Goal: Task Accomplishment & Management: Complete application form

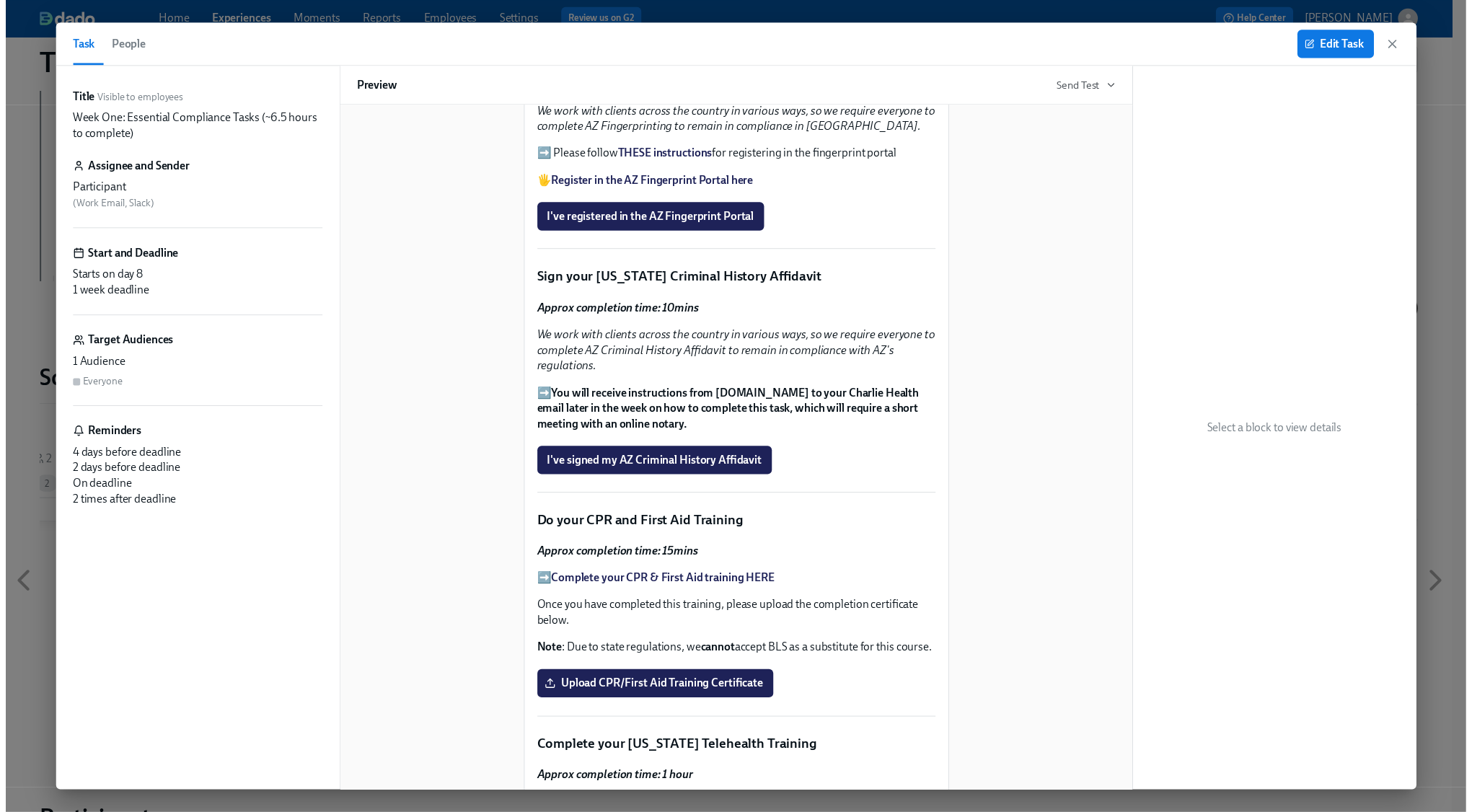
scroll to position [2094, 0]
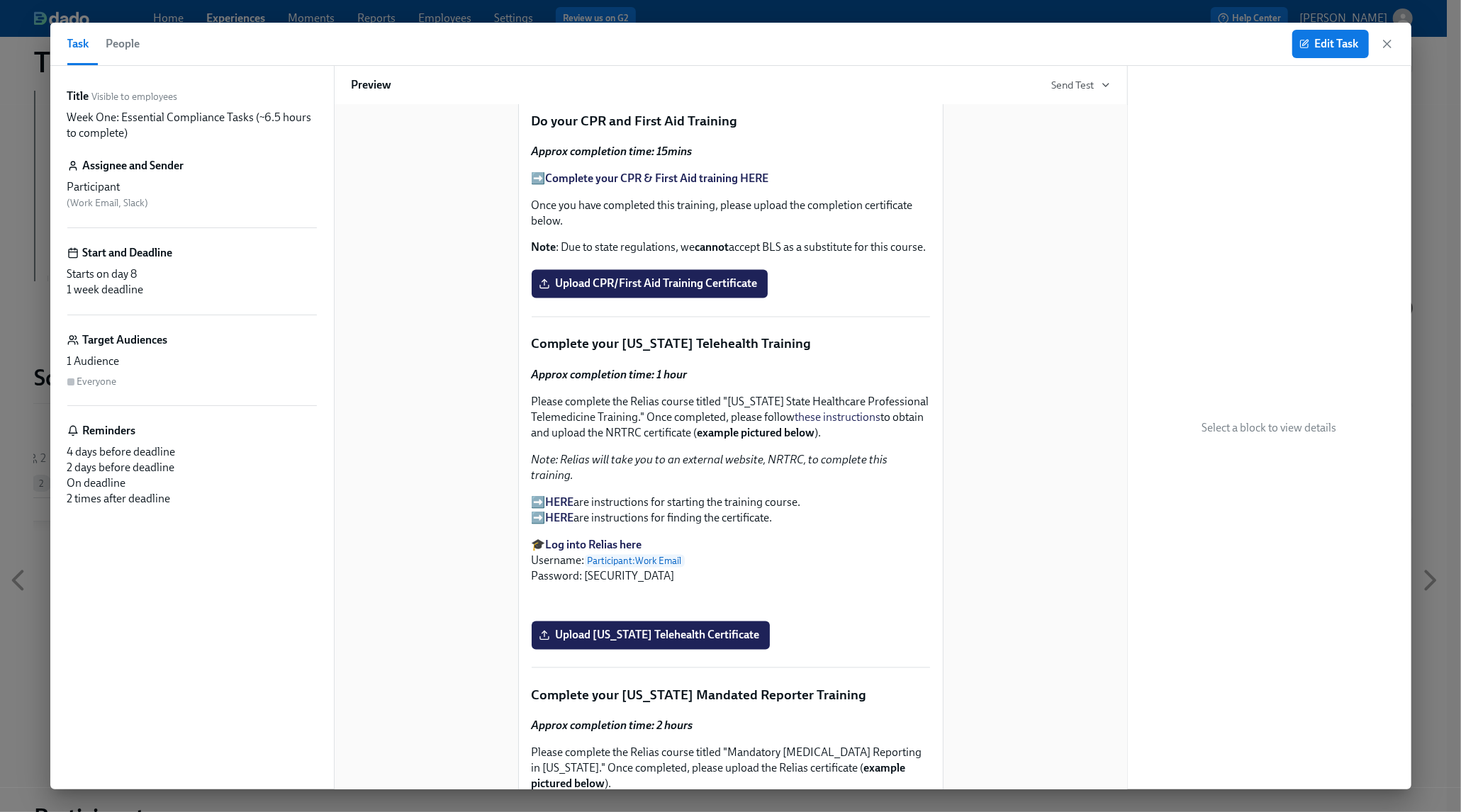
click at [1385, 47] on icon "button" at bounding box center [1387, 44] width 15 height 15
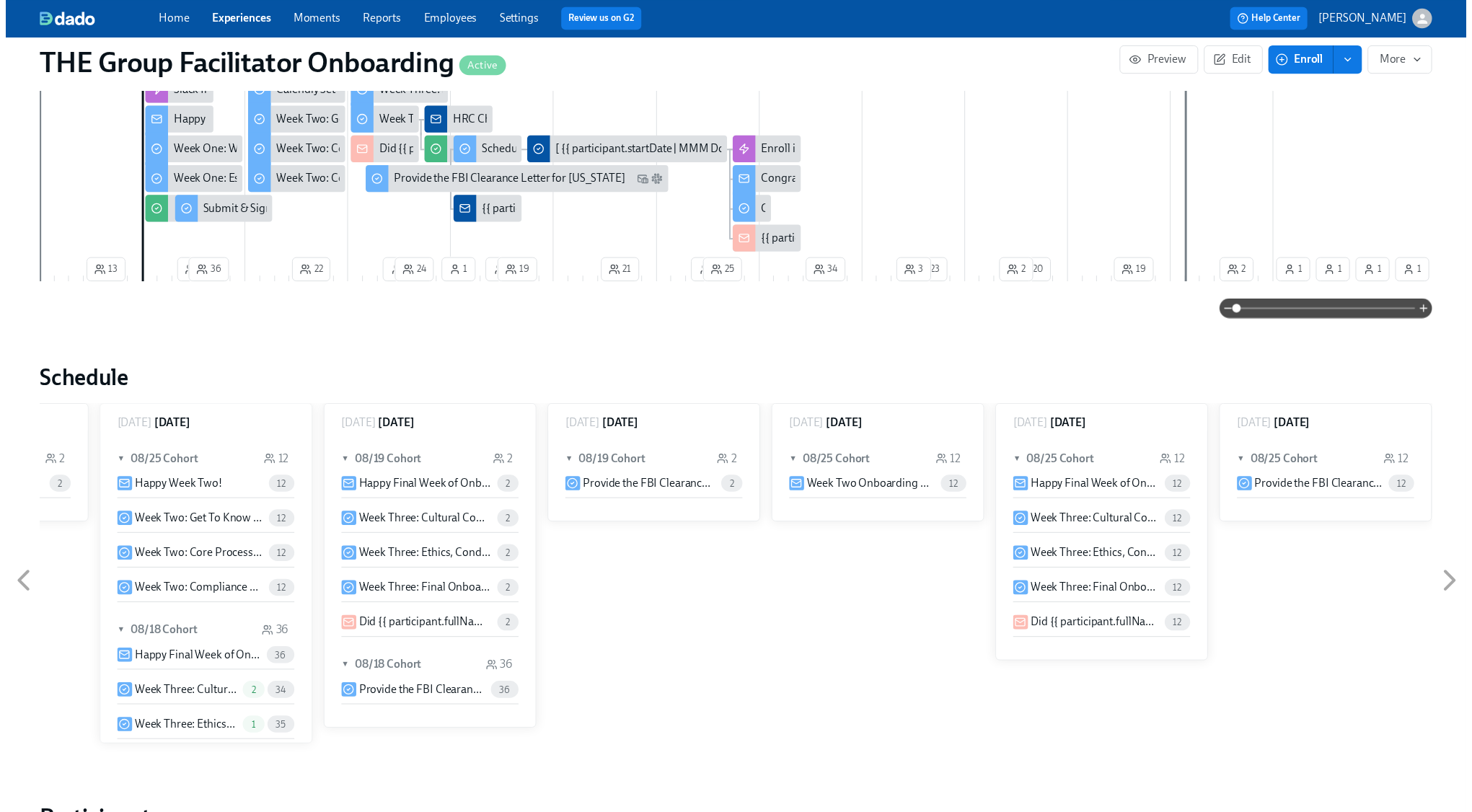
scroll to position [0, 23186]
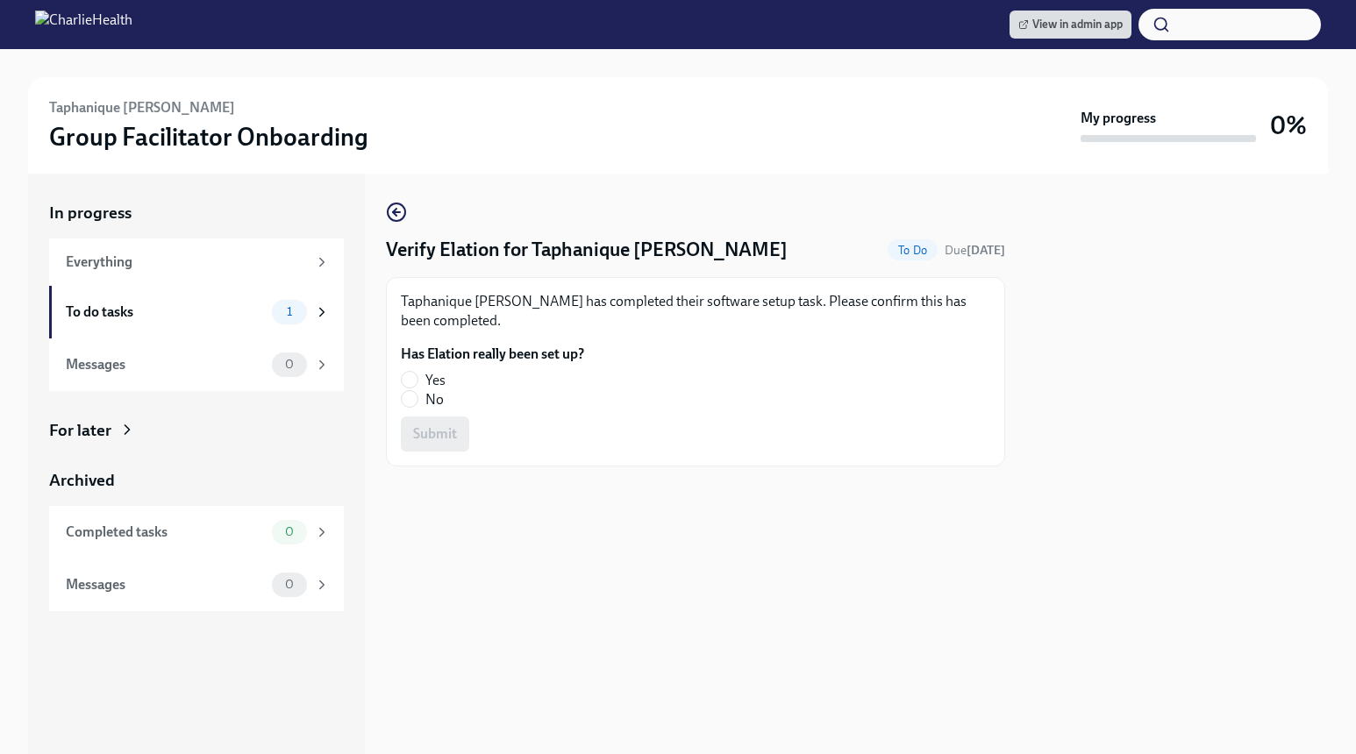
click at [426, 384] on span "Yes" at bounding box center [435, 380] width 20 height 19
click at [417, 384] on input "Yes" at bounding box center [410, 380] width 16 height 16
radio input "true"
click at [429, 430] on span "Submit" at bounding box center [435, 434] width 44 height 18
